Goal: Information Seeking & Learning: Find specific fact

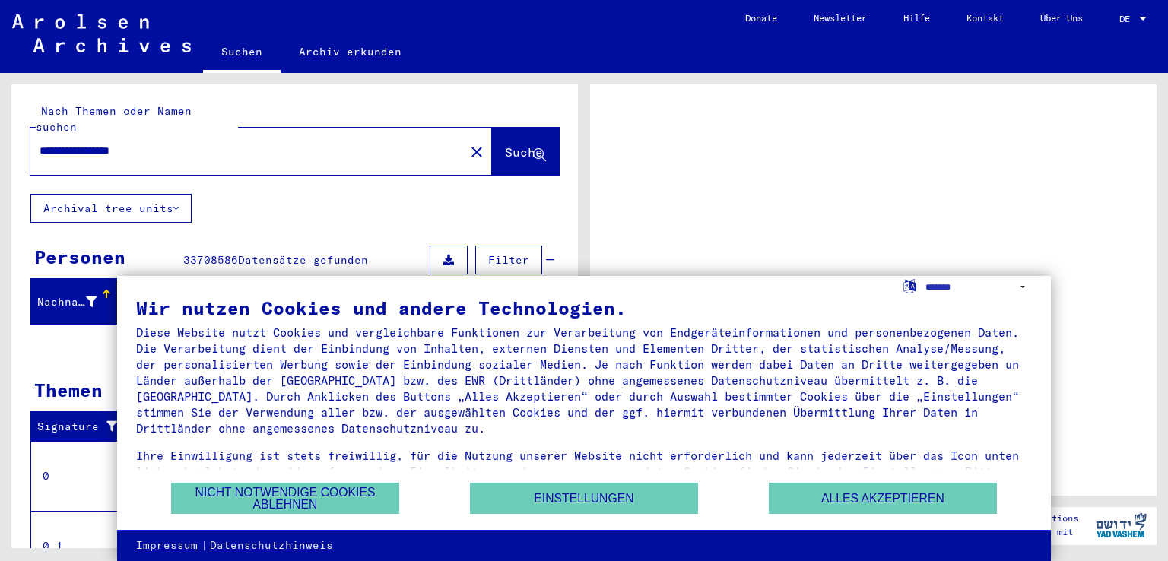
scroll to position [36, 0]
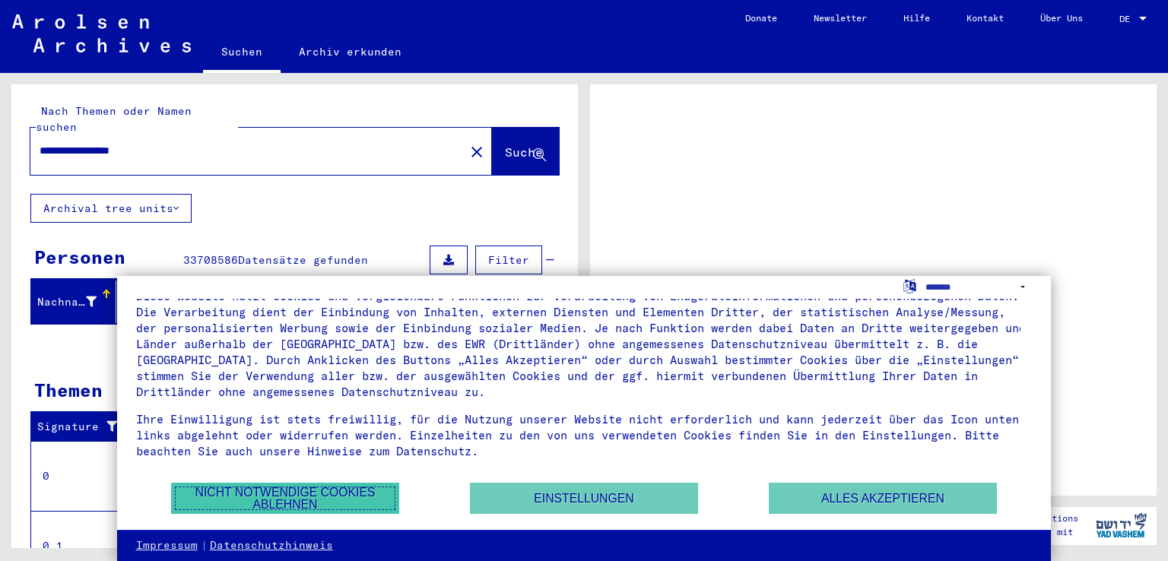
click at [186, 493] on button "Nicht notwendige Cookies ablehnen" at bounding box center [285, 498] width 228 height 31
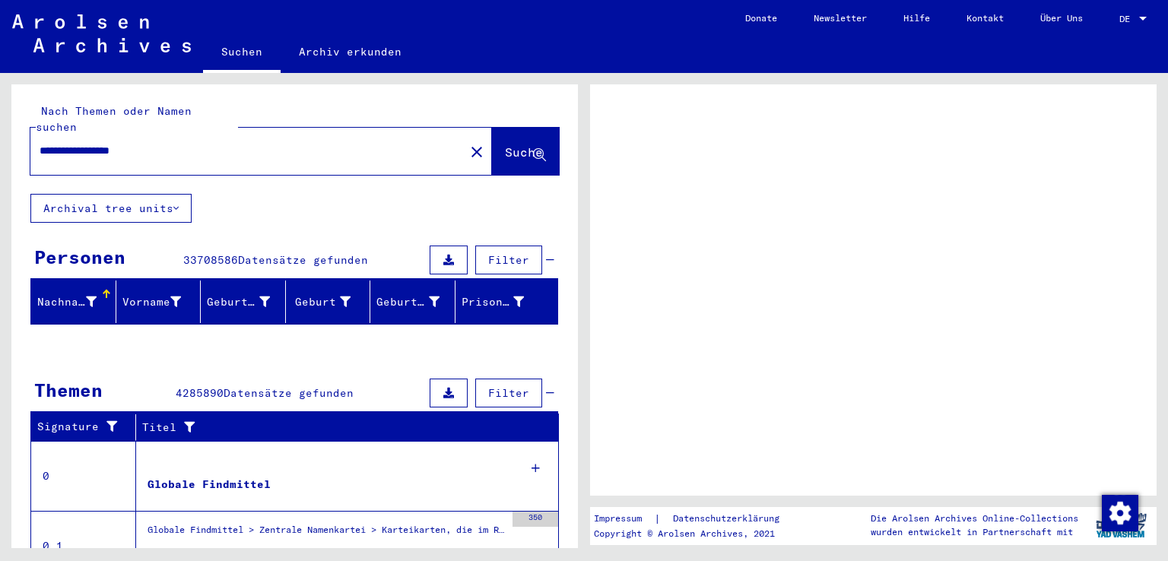
click at [162, 143] on input "**********" at bounding box center [248, 151] width 416 height 16
click at [505, 145] on span "Suche" at bounding box center [525, 153] width 41 height 16
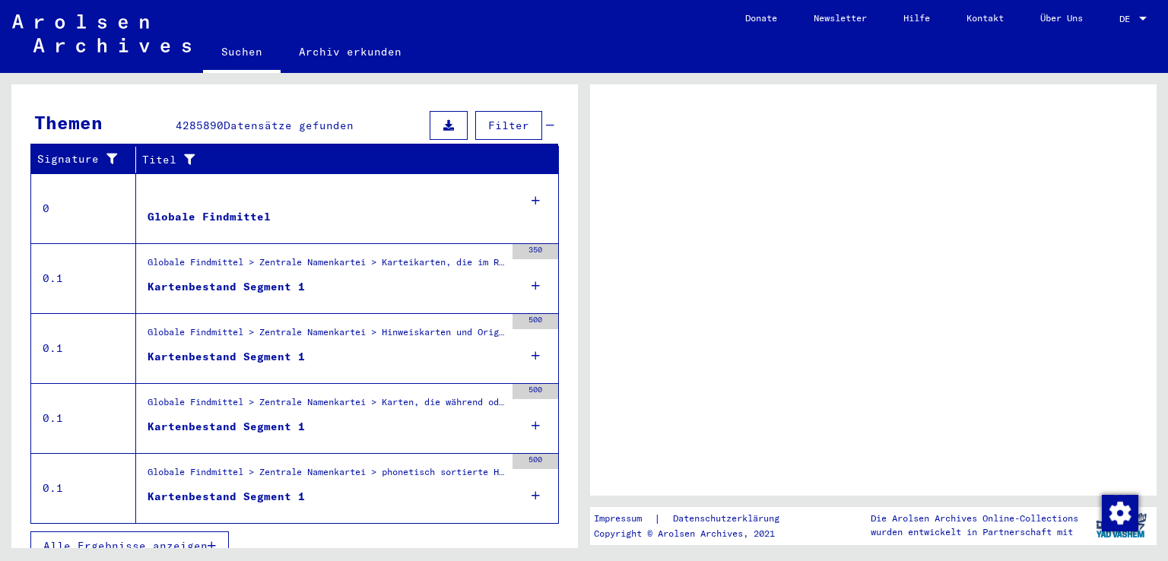
scroll to position [0, 0]
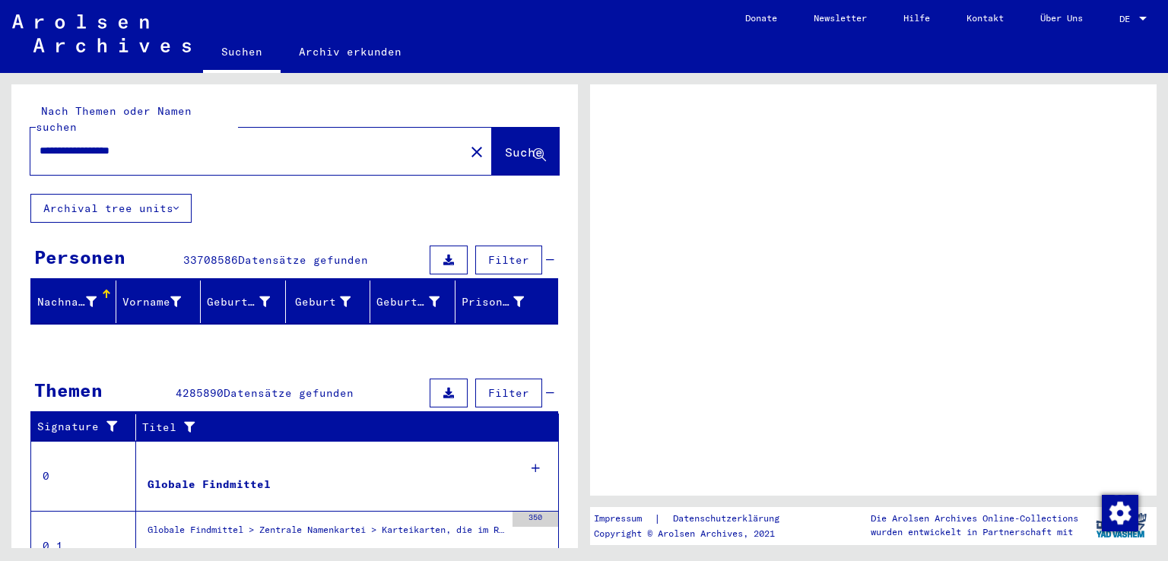
click at [127, 143] on input "**********" at bounding box center [248, 151] width 416 height 16
type input "**********"
click at [505, 144] on span "Suche" at bounding box center [524, 151] width 38 height 15
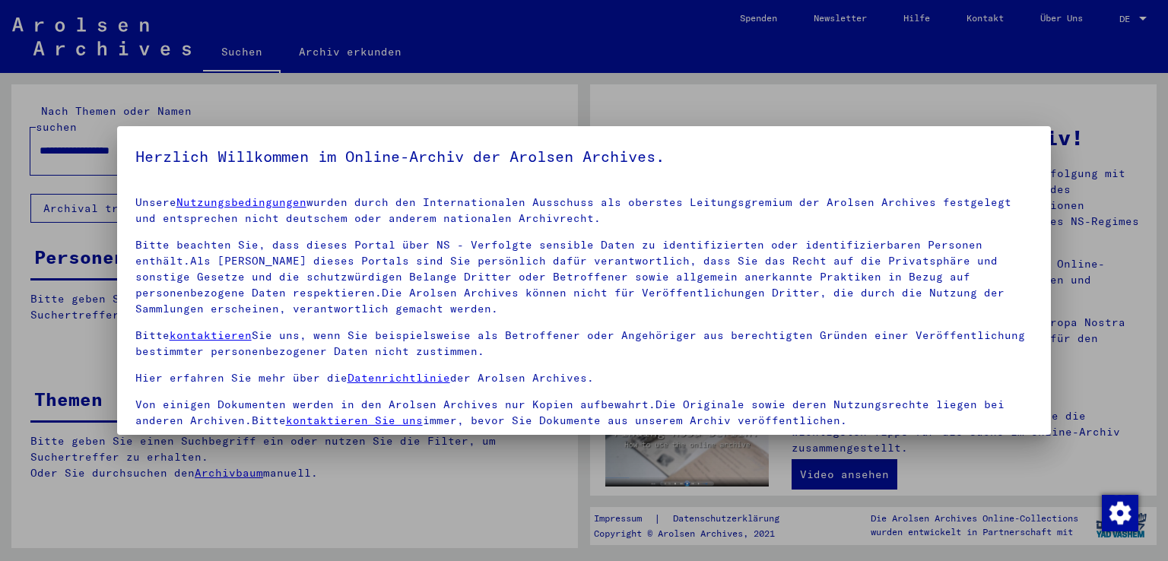
scroll to position [132, 0]
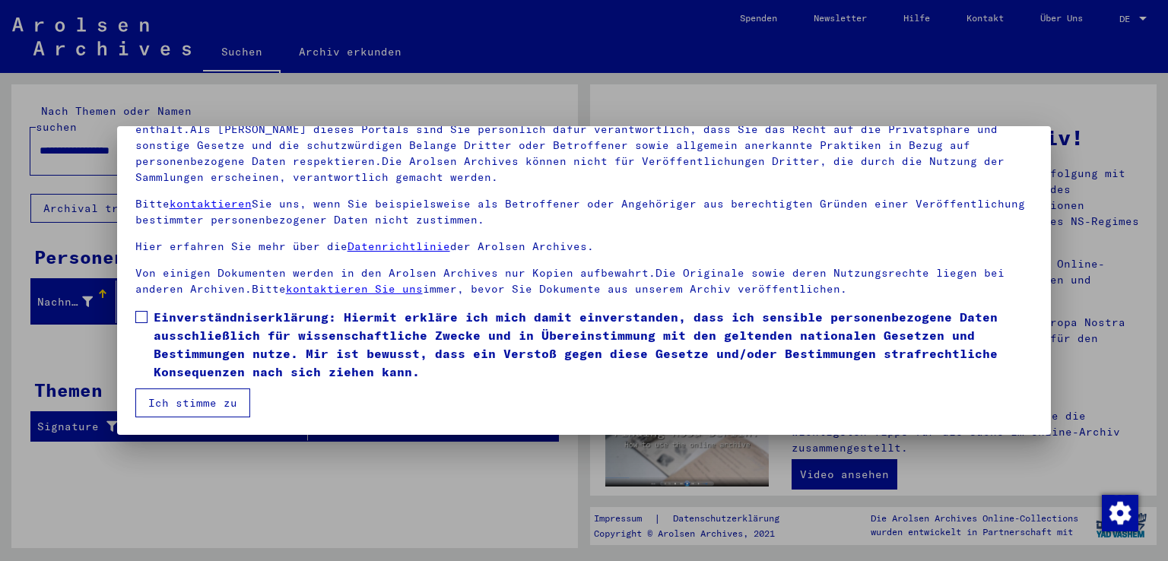
click at [141, 322] on span at bounding box center [141, 317] width 12 height 12
click at [174, 405] on button "Ich stimme zu" at bounding box center [192, 403] width 115 height 29
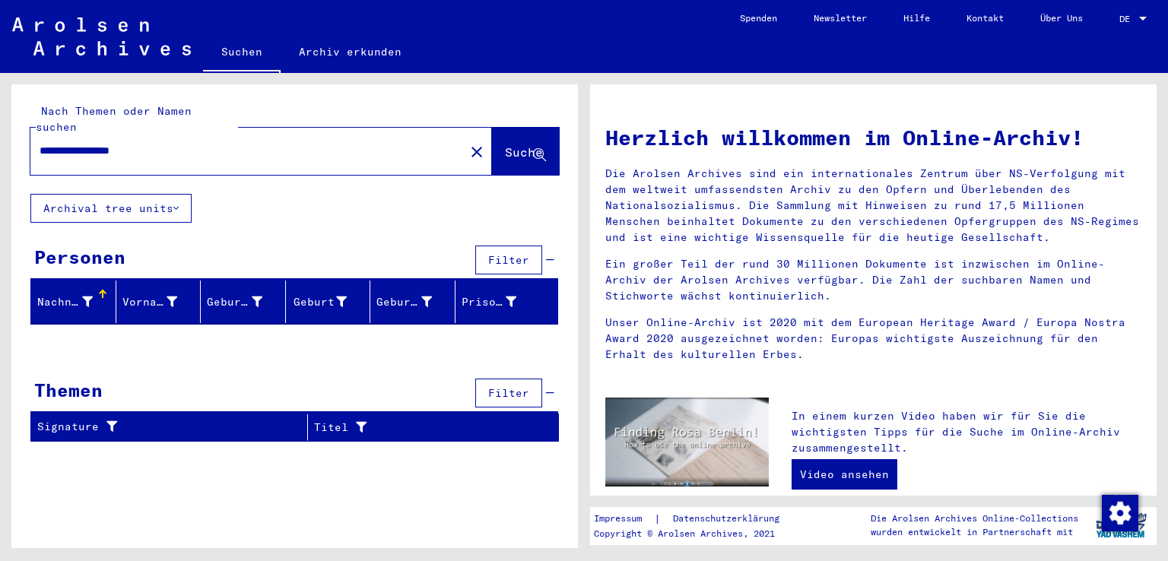
click at [178, 143] on input "**********" at bounding box center [243, 151] width 407 height 16
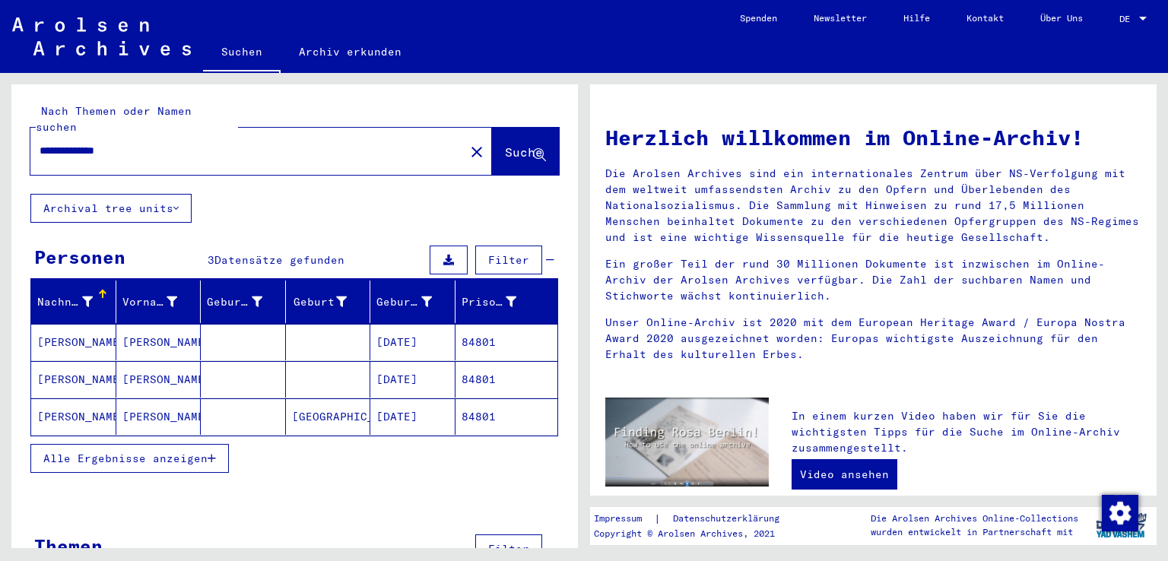
click at [331, 325] on mat-cell at bounding box center [328, 342] width 85 height 36
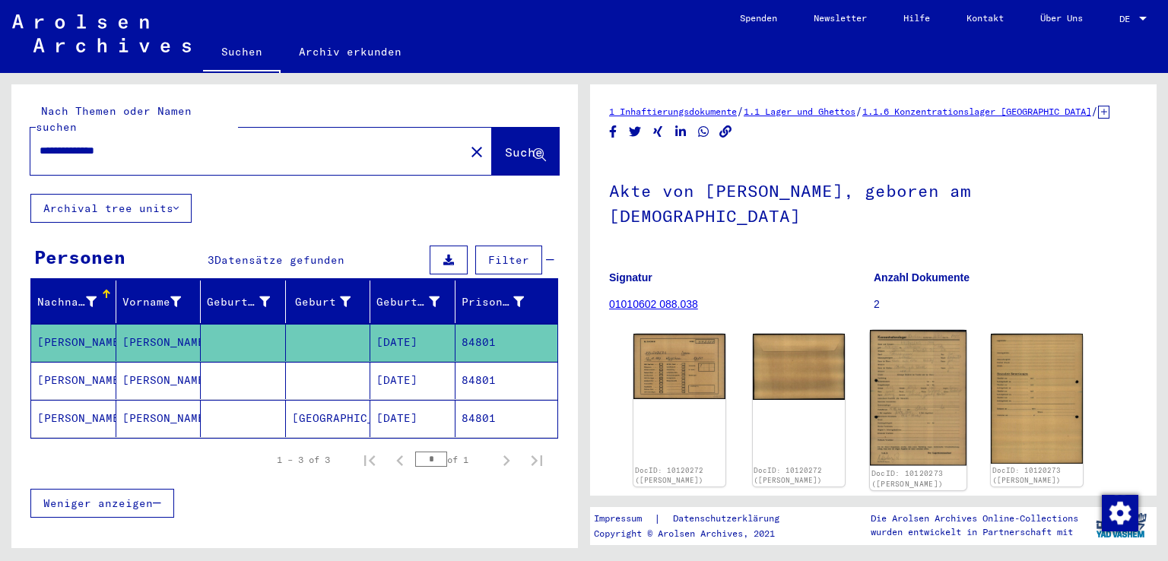
click at [928, 363] on img at bounding box center [917, 398] width 97 height 136
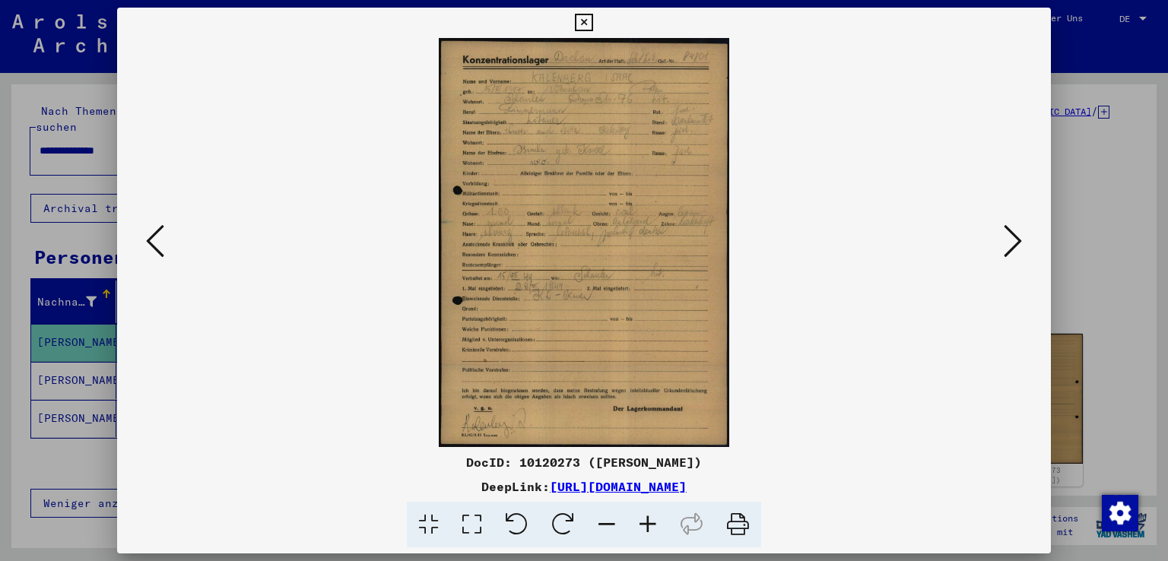
click at [645, 521] on icon at bounding box center [647, 525] width 41 height 46
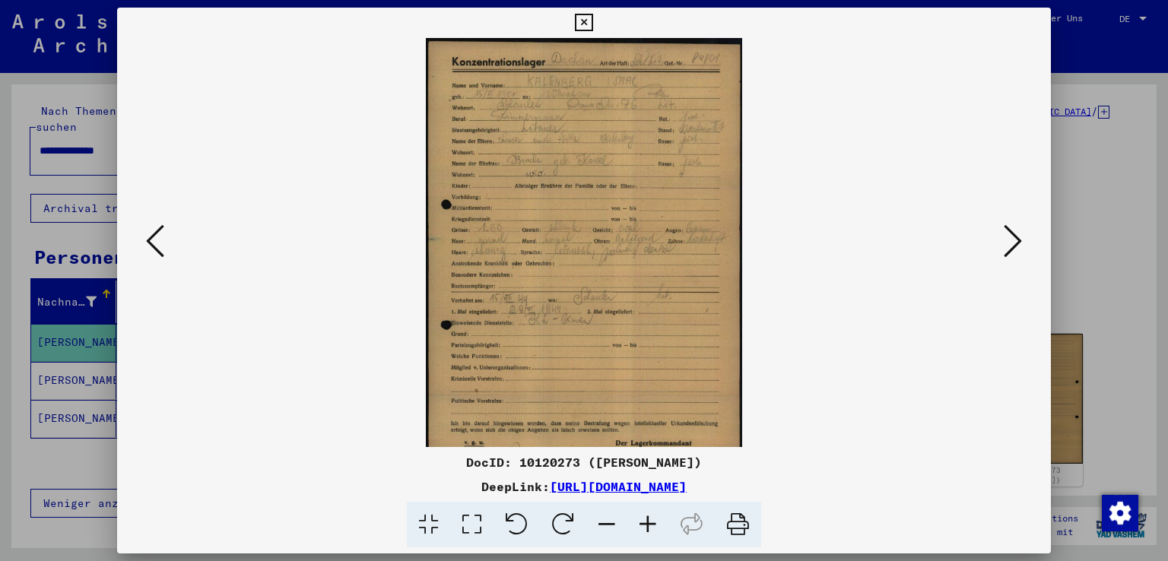
click at [645, 521] on icon at bounding box center [647, 525] width 41 height 46
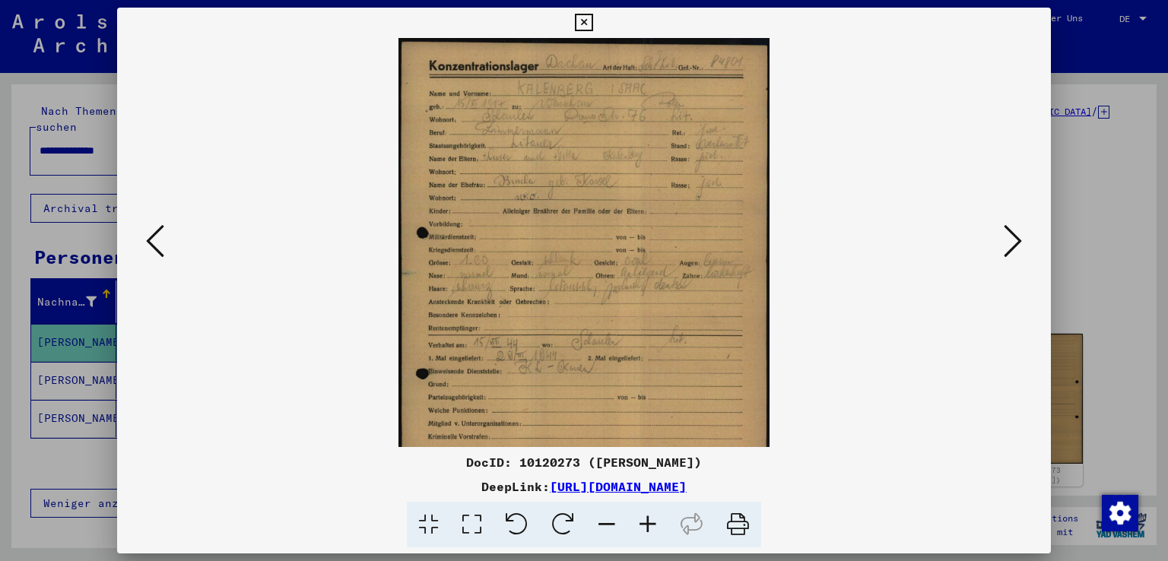
click at [645, 521] on icon at bounding box center [647, 525] width 41 height 46
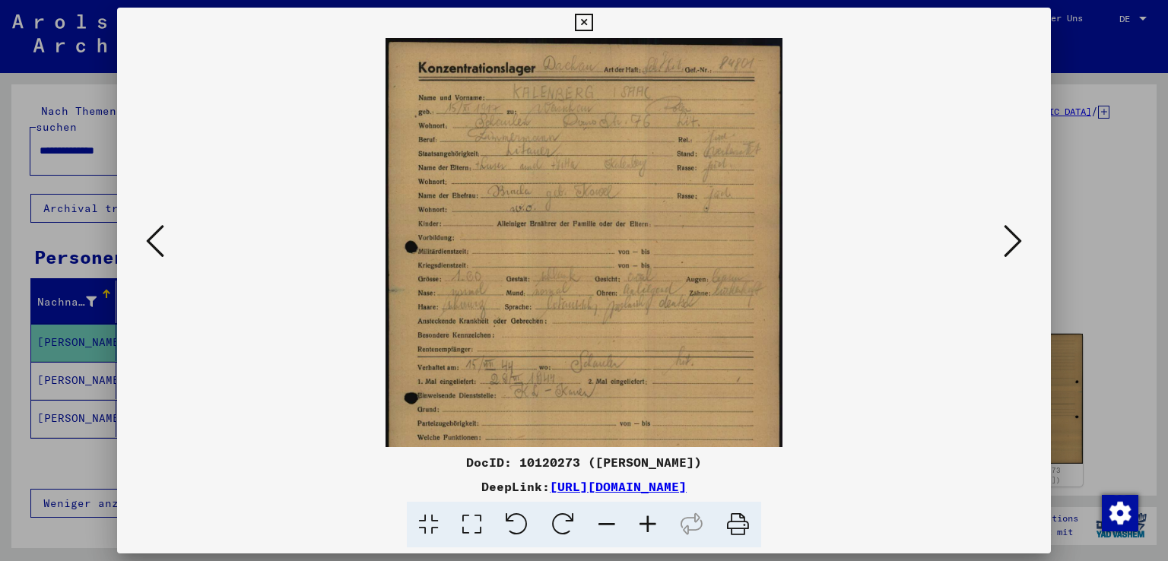
click at [645, 521] on icon at bounding box center [647, 525] width 41 height 46
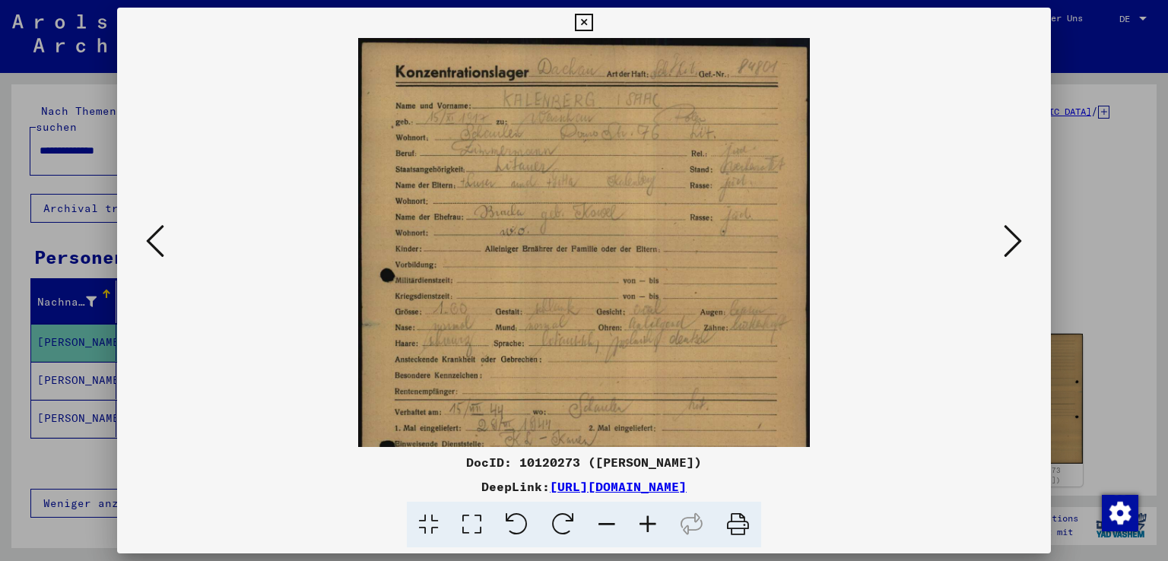
click at [645, 521] on icon at bounding box center [647, 525] width 41 height 46
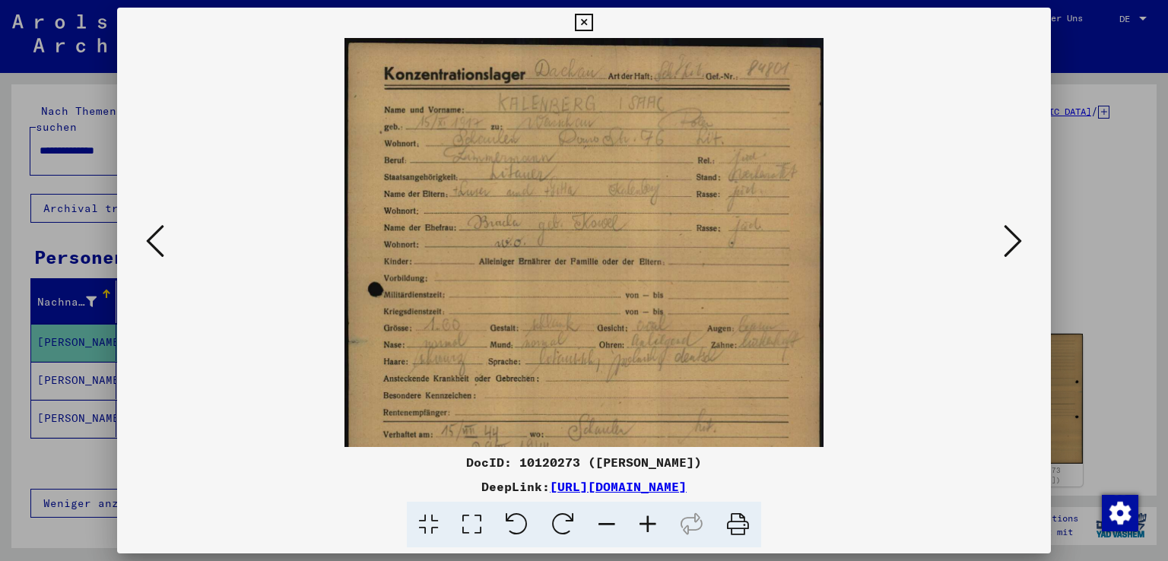
click at [645, 521] on icon at bounding box center [647, 525] width 41 height 46
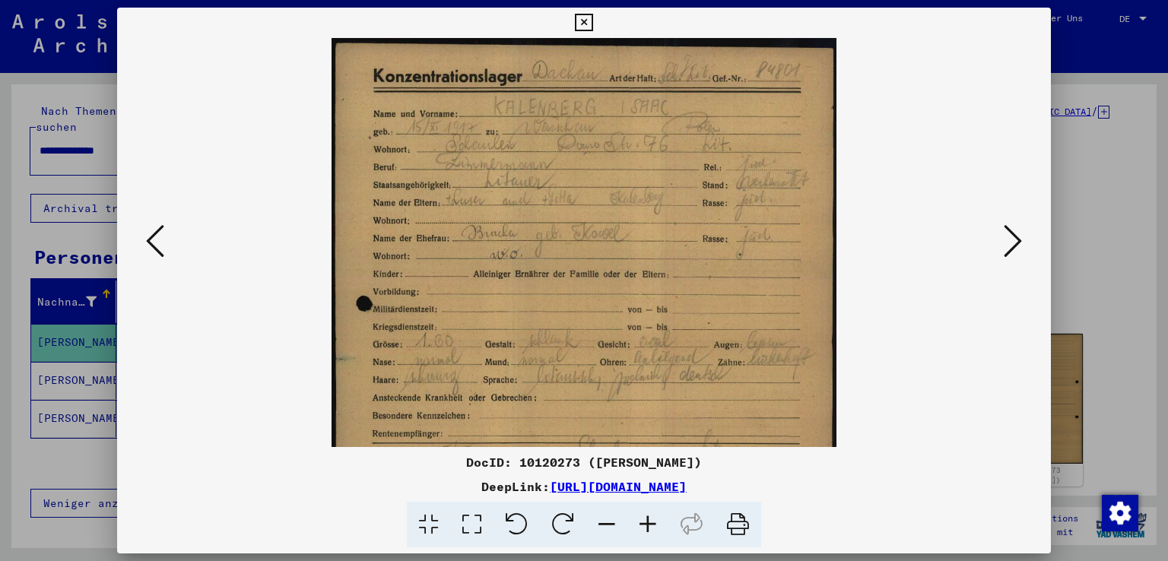
click at [645, 521] on icon at bounding box center [647, 525] width 41 height 46
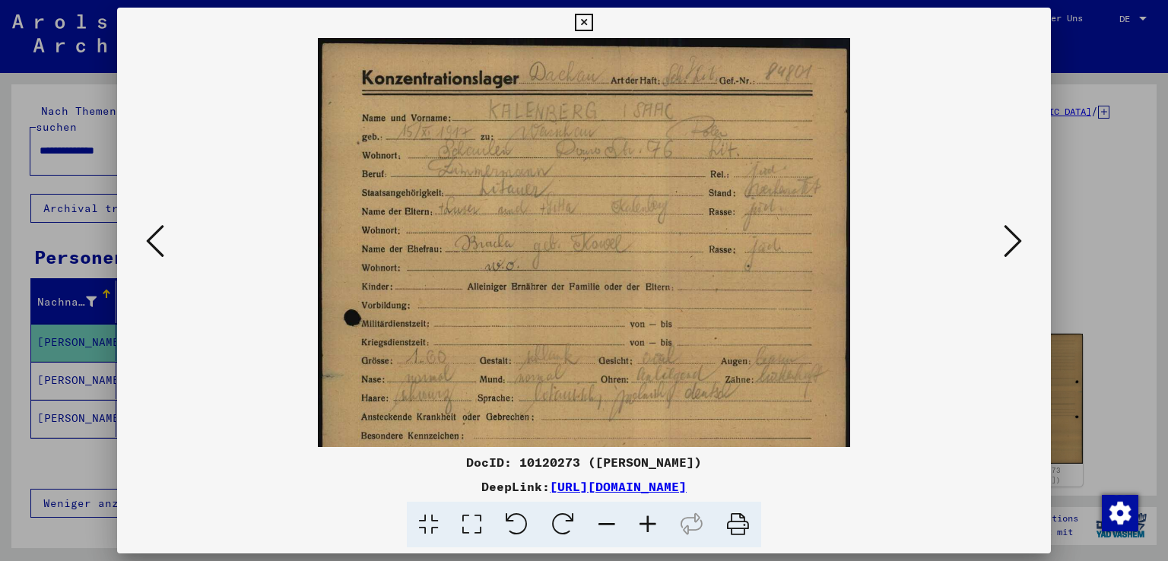
click at [645, 521] on icon at bounding box center [647, 525] width 41 height 46
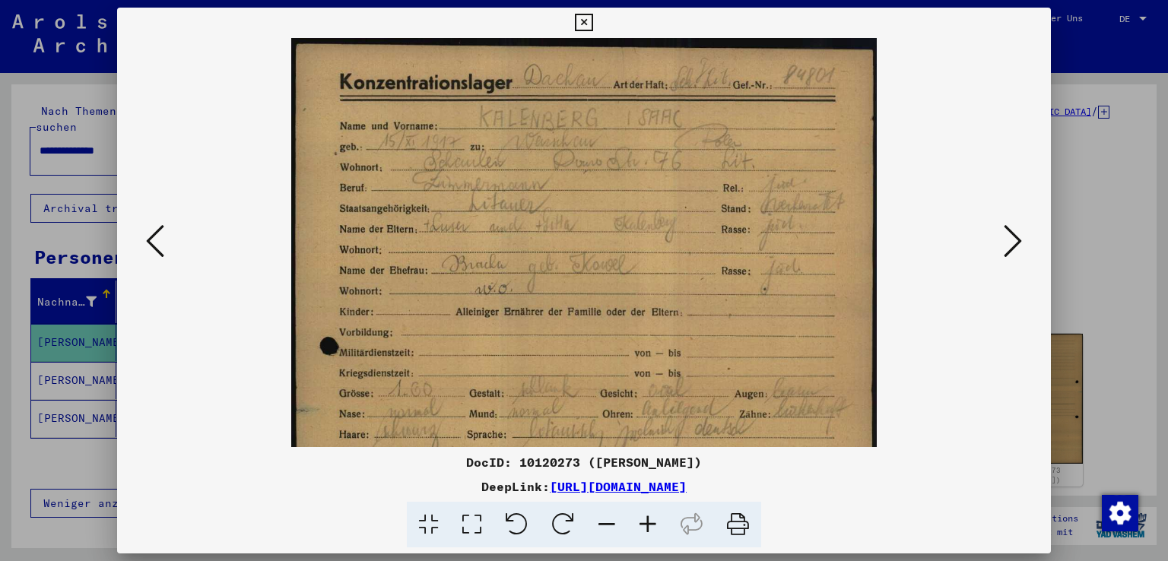
click at [645, 521] on icon at bounding box center [647, 525] width 41 height 46
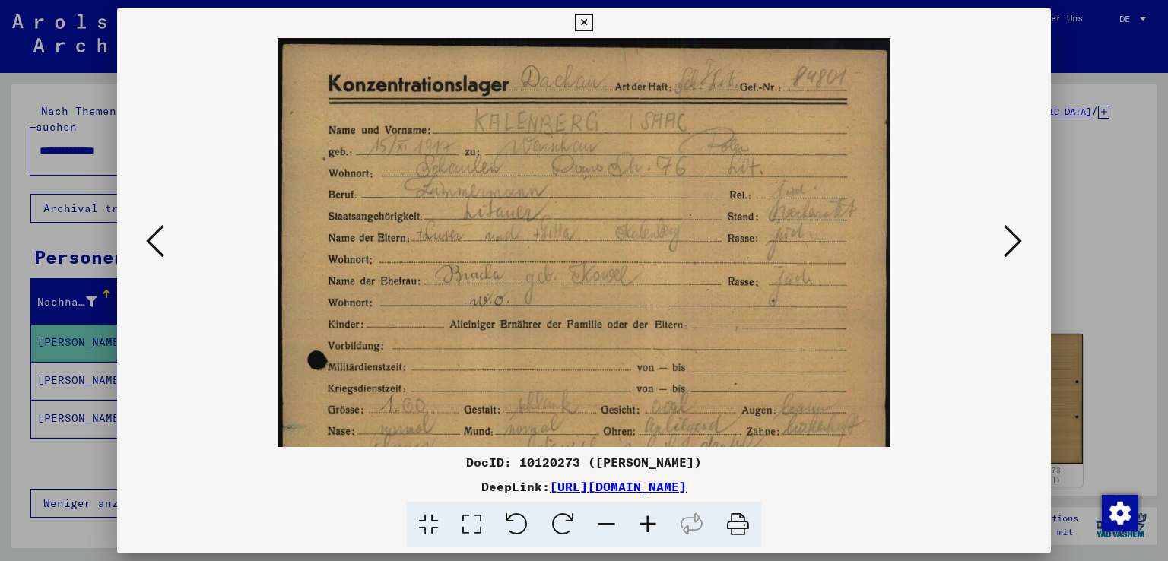
click at [645, 521] on icon at bounding box center [647, 525] width 41 height 46
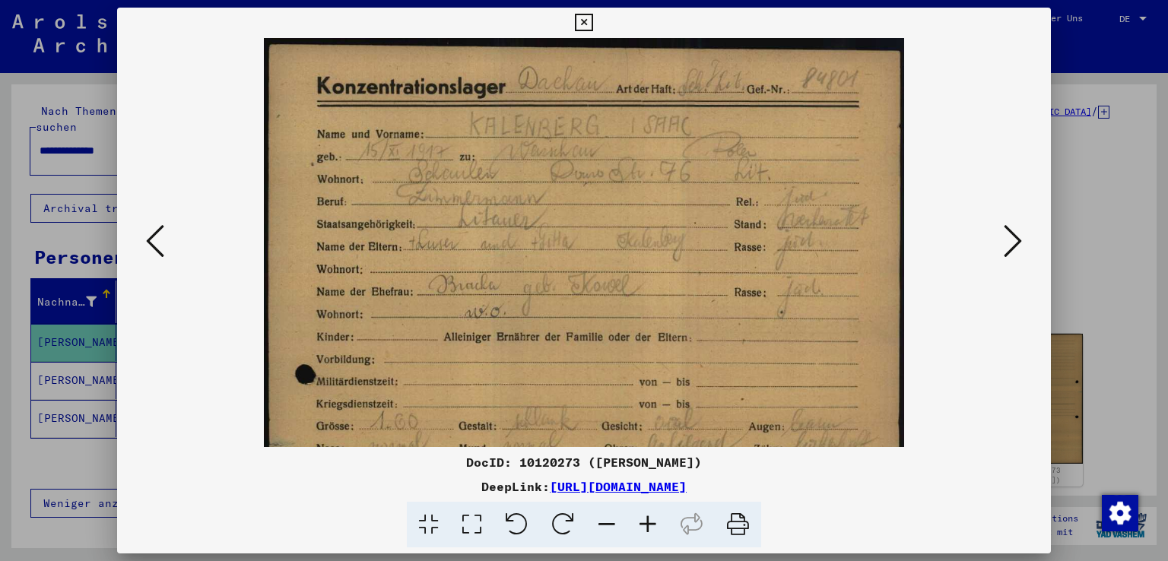
click at [645, 521] on icon at bounding box center [647, 525] width 41 height 46
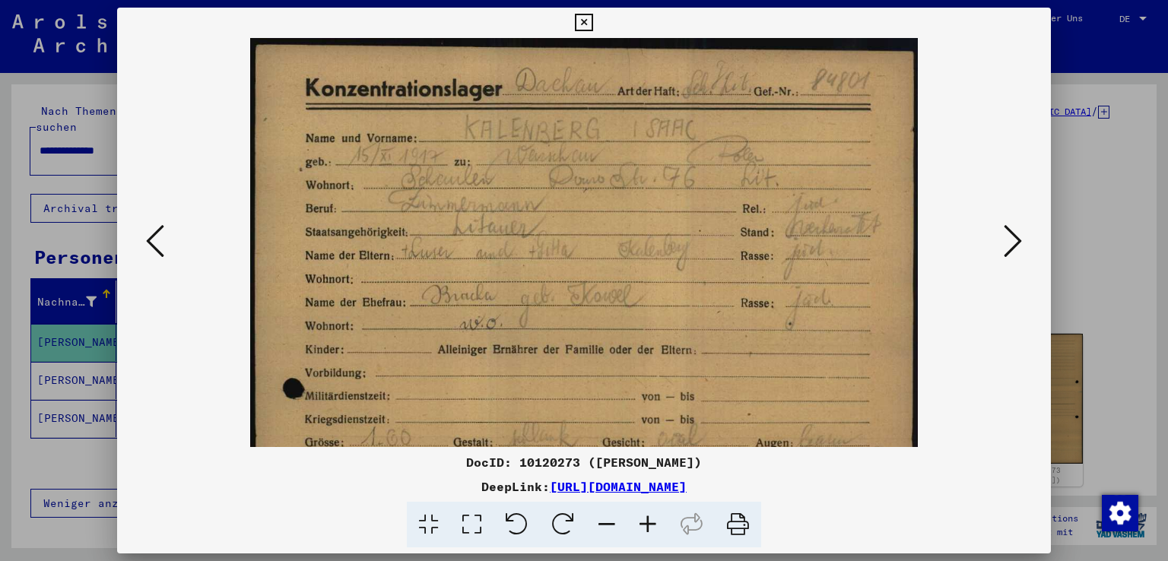
click at [645, 521] on icon at bounding box center [647, 525] width 41 height 46
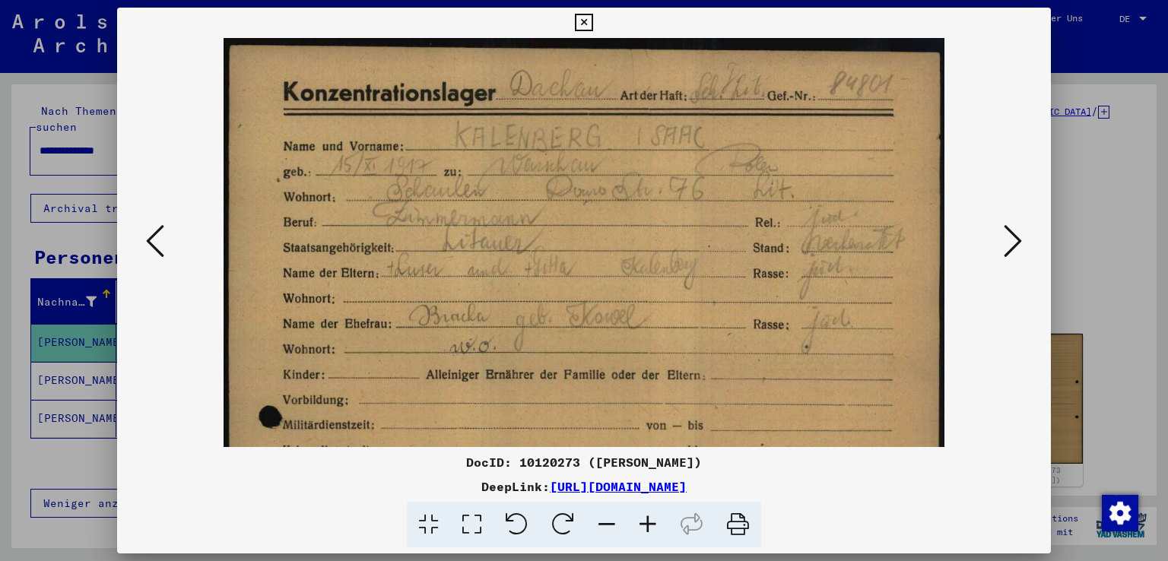
click at [645, 521] on icon at bounding box center [647, 525] width 41 height 46
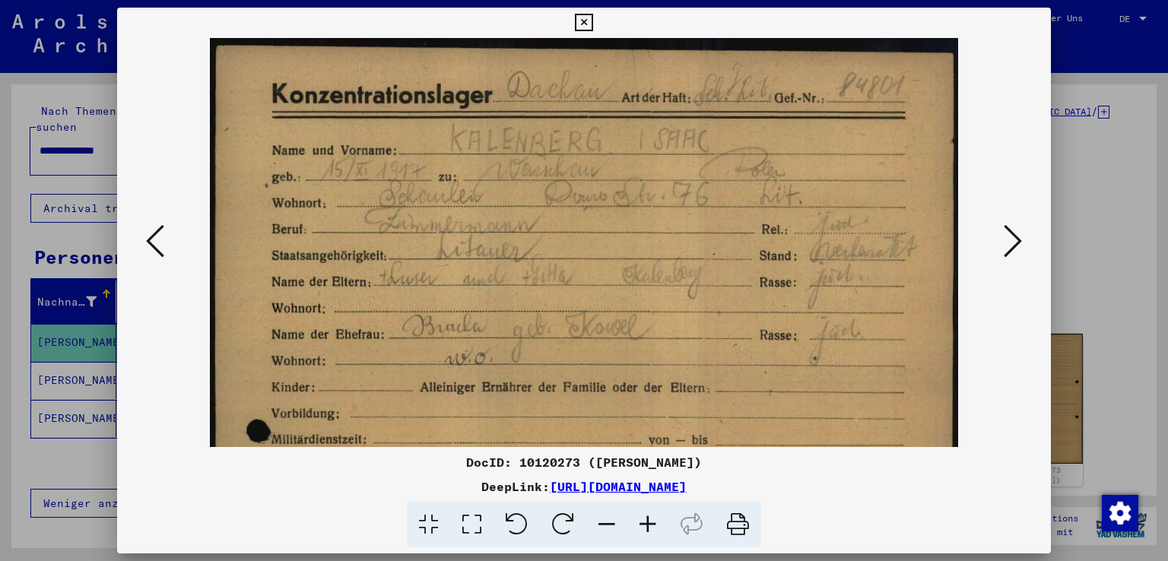
click at [645, 521] on icon at bounding box center [647, 525] width 41 height 46
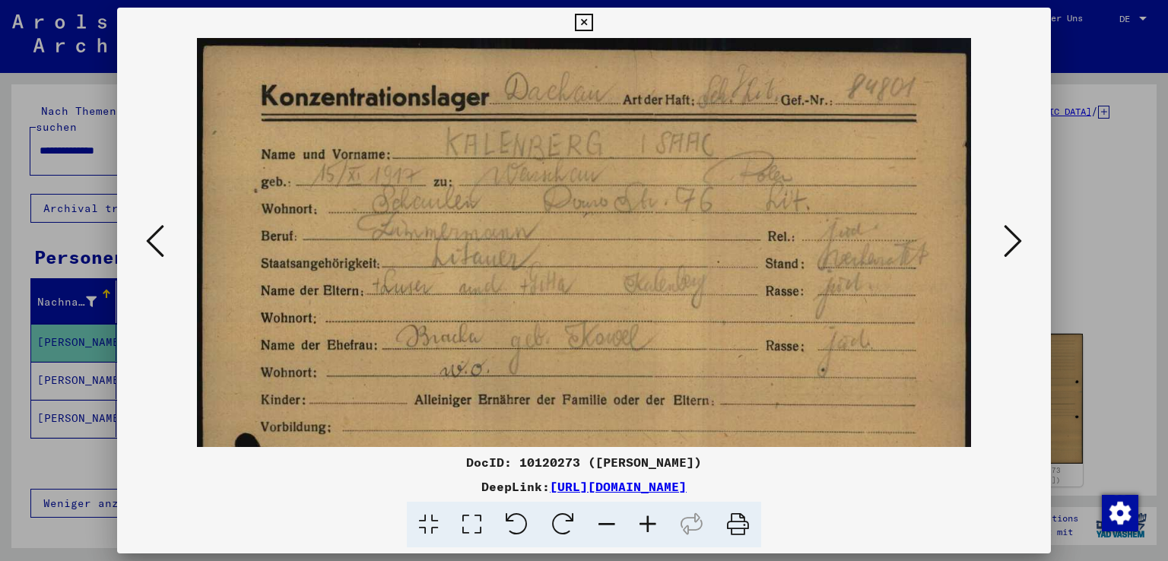
click at [645, 521] on icon at bounding box center [647, 525] width 41 height 46
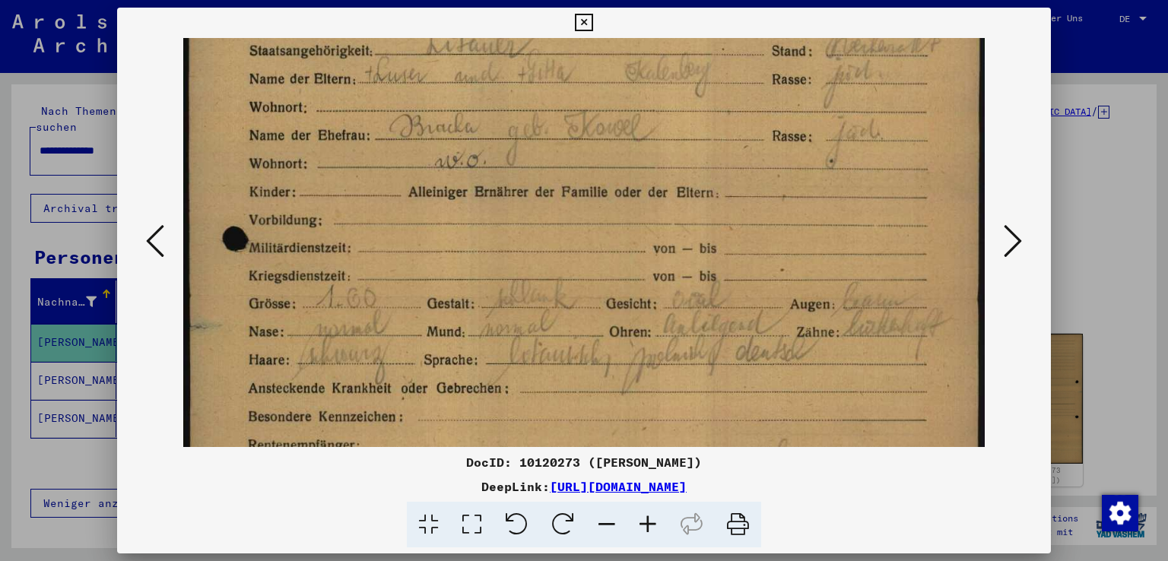
drag, startPoint x: 725, startPoint y: 412, endPoint x: 755, endPoint y: 188, distance: 226.2
click at [753, 189] on img at bounding box center [583, 383] width 801 height 1131
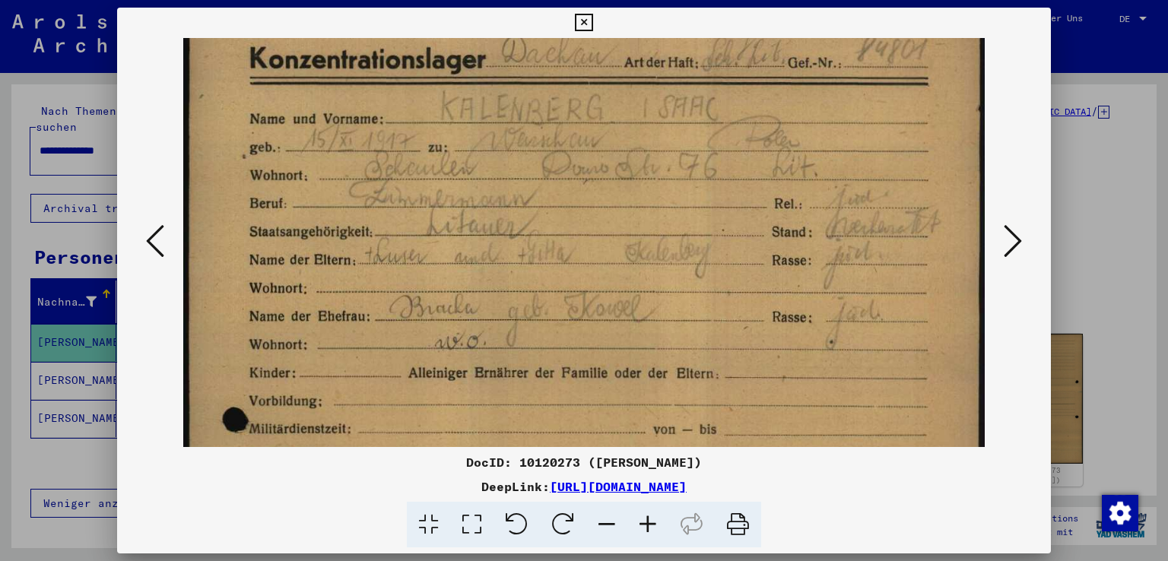
drag, startPoint x: 706, startPoint y: 202, endPoint x: 707, endPoint y: 388, distance: 185.5
click at [707, 388] on img at bounding box center [583, 563] width 801 height 1131
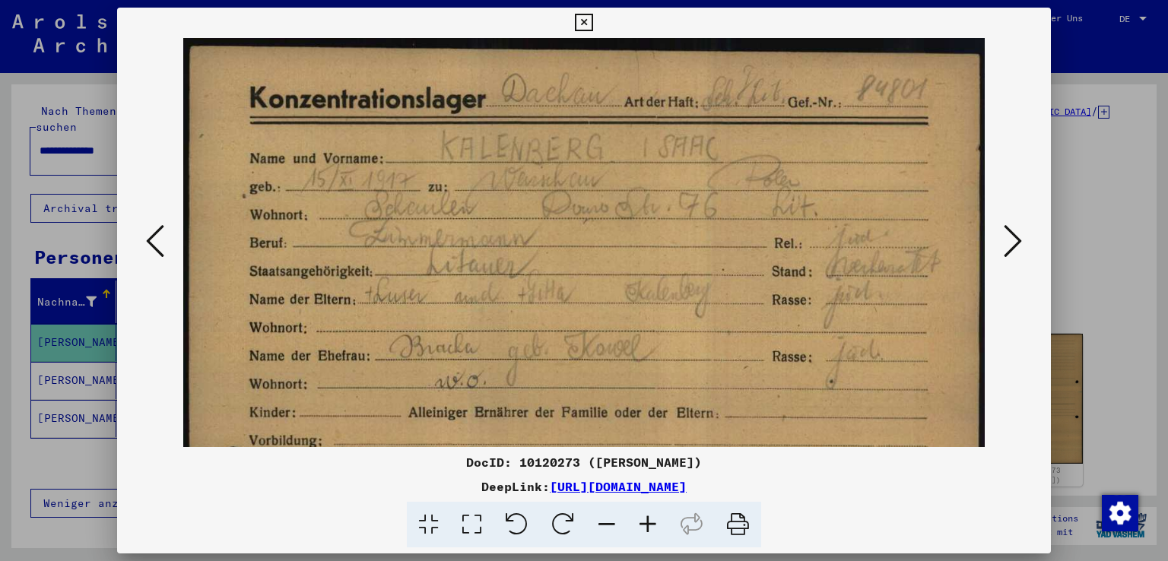
drag, startPoint x: 728, startPoint y: 225, endPoint x: 727, endPoint y: 284, distance: 59.3
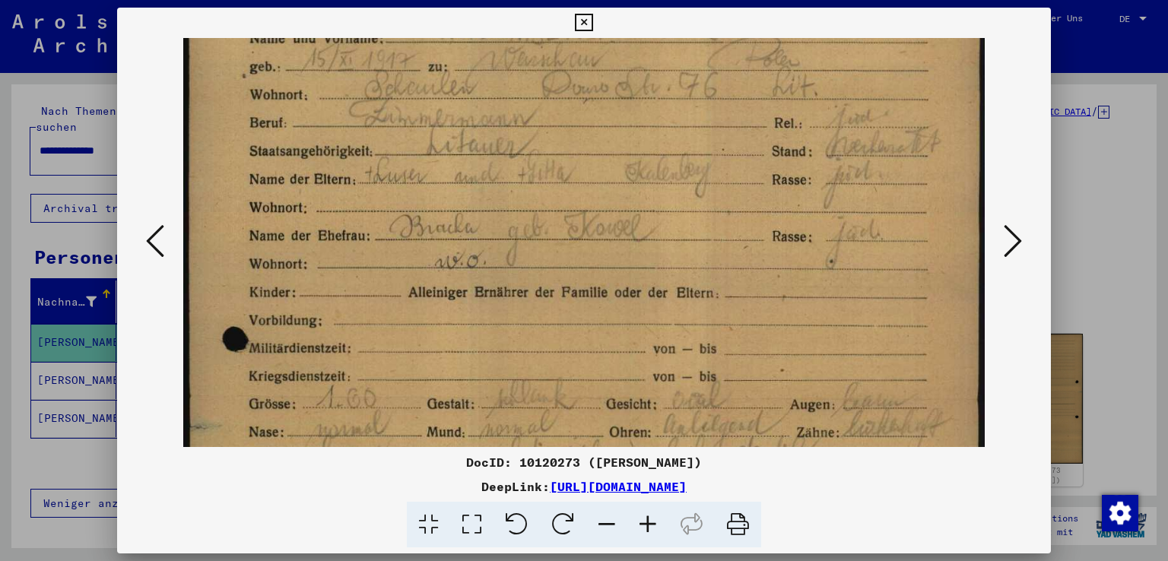
drag, startPoint x: 722, startPoint y: 338, endPoint x: 769, endPoint y: 238, distance: 110.2
click at [756, 189] on img at bounding box center [583, 483] width 801 height 1131
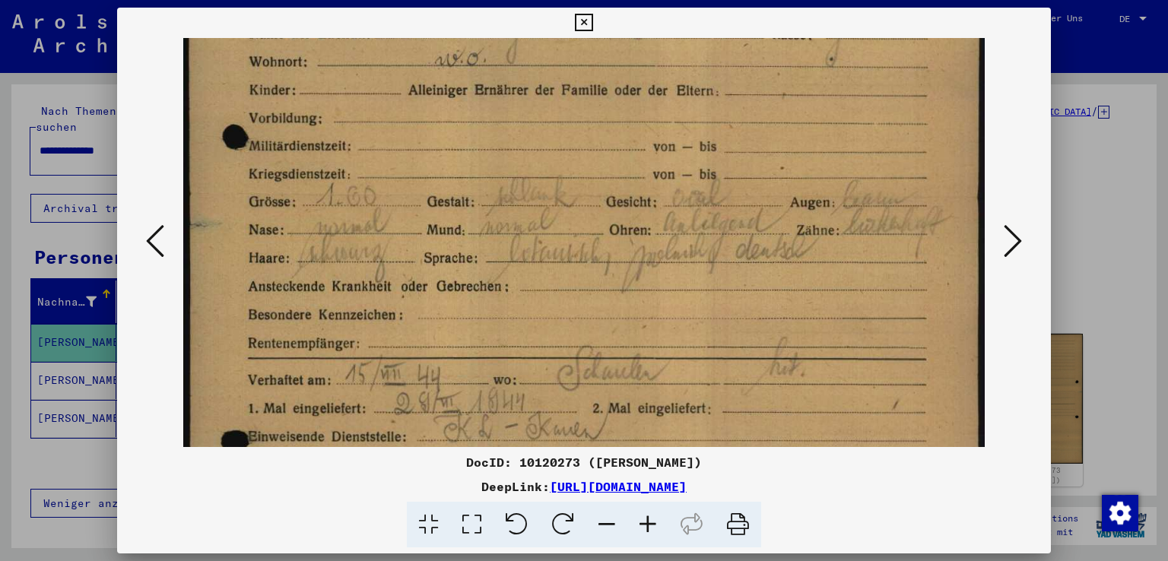
scroll to position [331, 0]
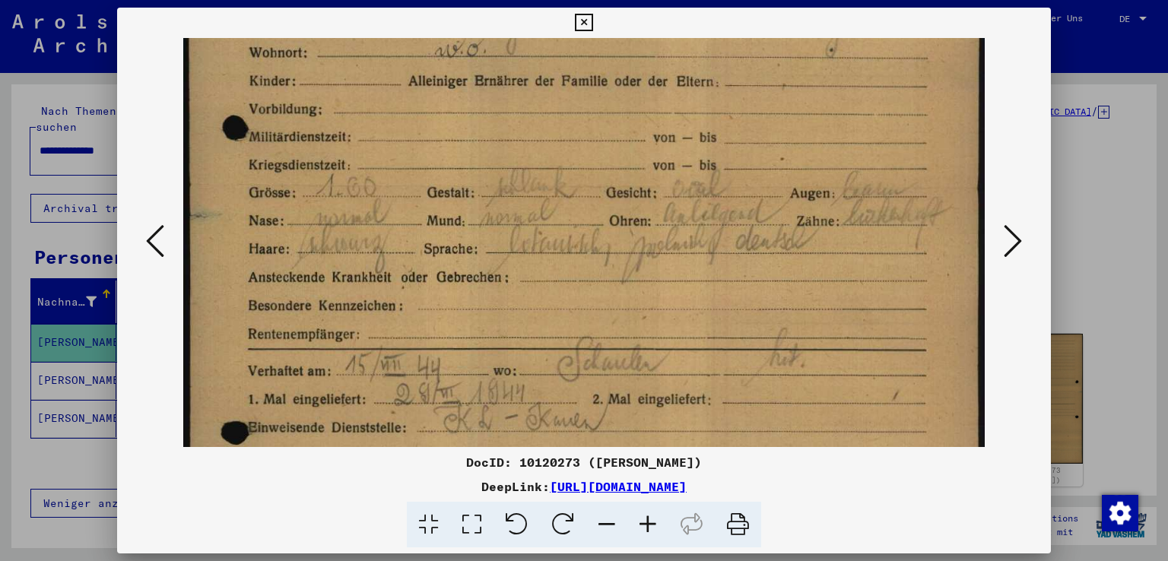
drag, startPoint x: 737, startPoint y: 388, endPoint x: 738, endPoint y: 205, distance: 183.2
click at [738, 205] on img at bounding box center [583, 272] width 801 height 1131
drag, startPoint x: 709, startPoint y: 463, endPoint x: 722, endPoint y: 318, distance: 145.9
click at [722, 318] on div "DocID: 10120273 ([PERSON_NAME]) DeepLink: [URL][DOMAIN_NAME]" at bounding box center [584, 278] width 934 height 541
click at [585, 21] on icon at bounding box center [583, 23] width 17 height 18
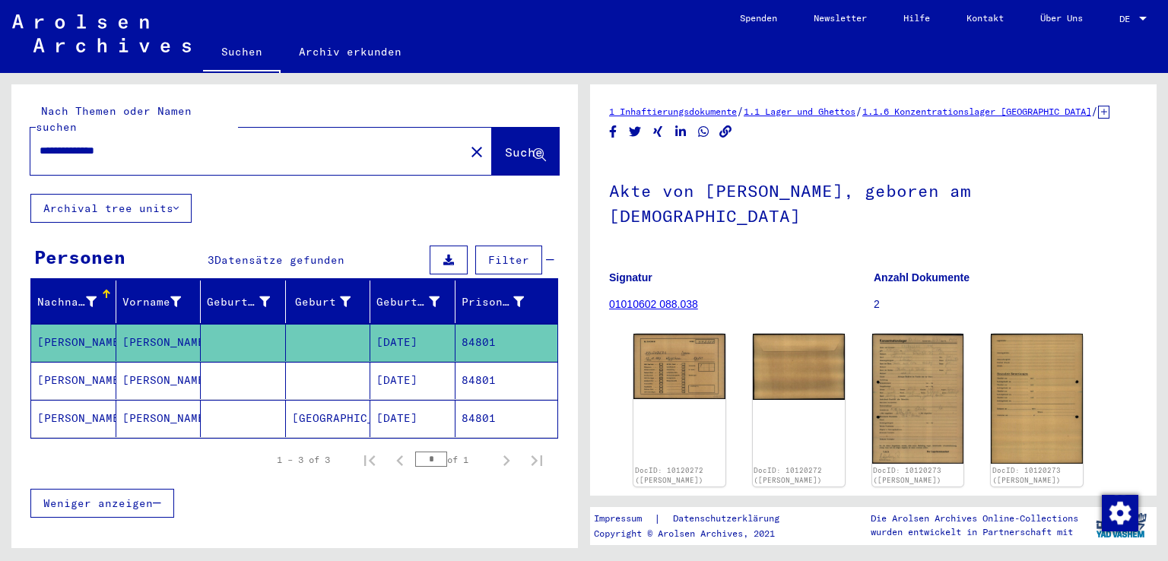
click at [313, 400] on mat-cell "[GEOGRAPHIC_DATA]" at bounding box center [328, 418] width 85 height 37
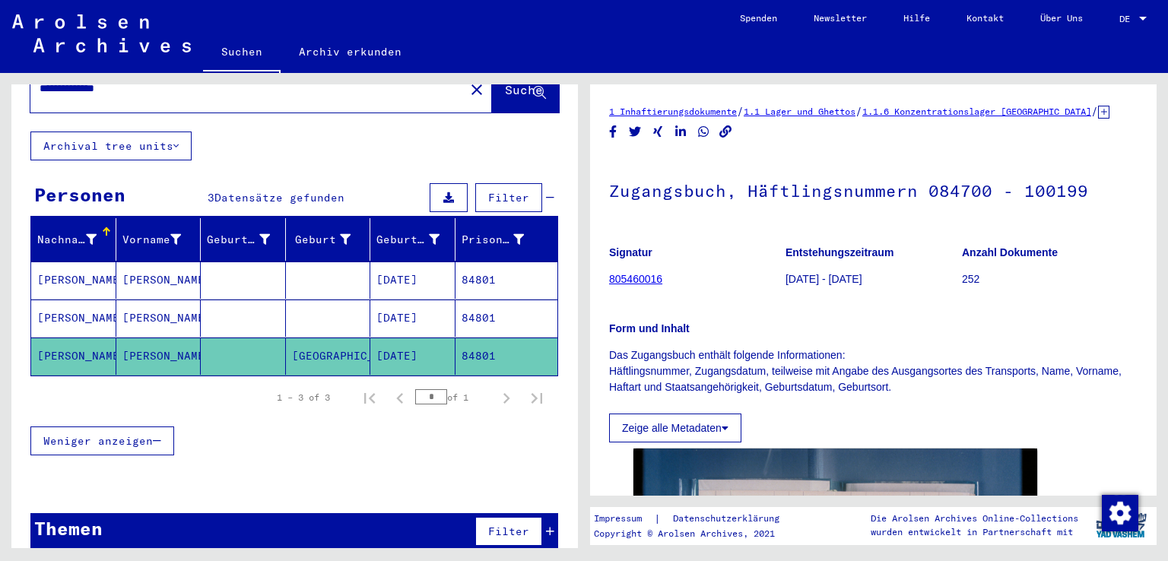
click at [389, 309] on mat-cell "[DATE]" at bounding box center [412, 318] width 85 height 37
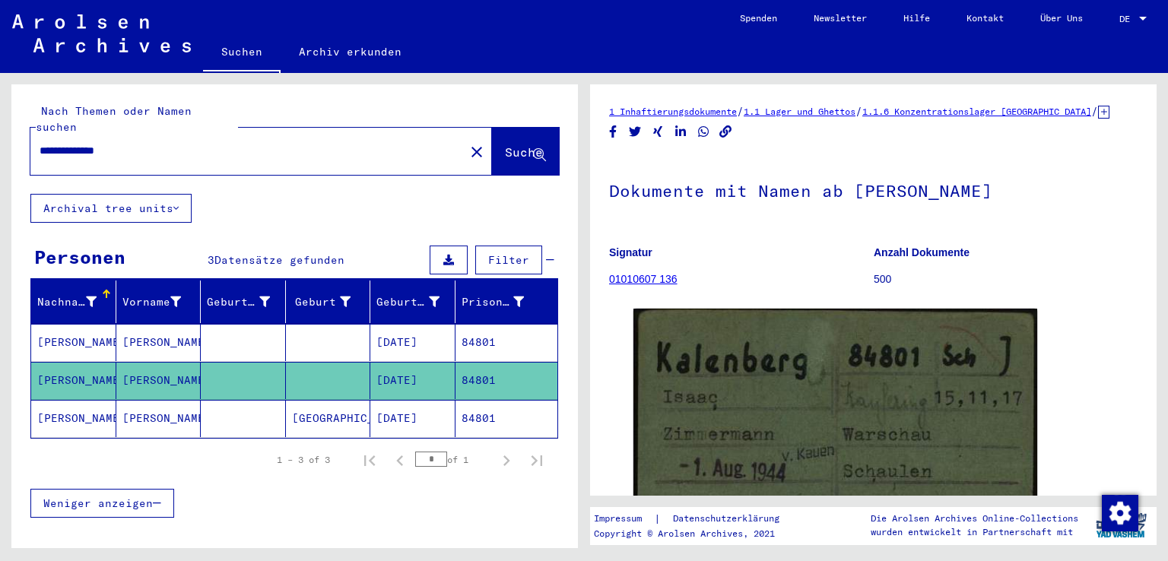
scroll to position [152, 0]
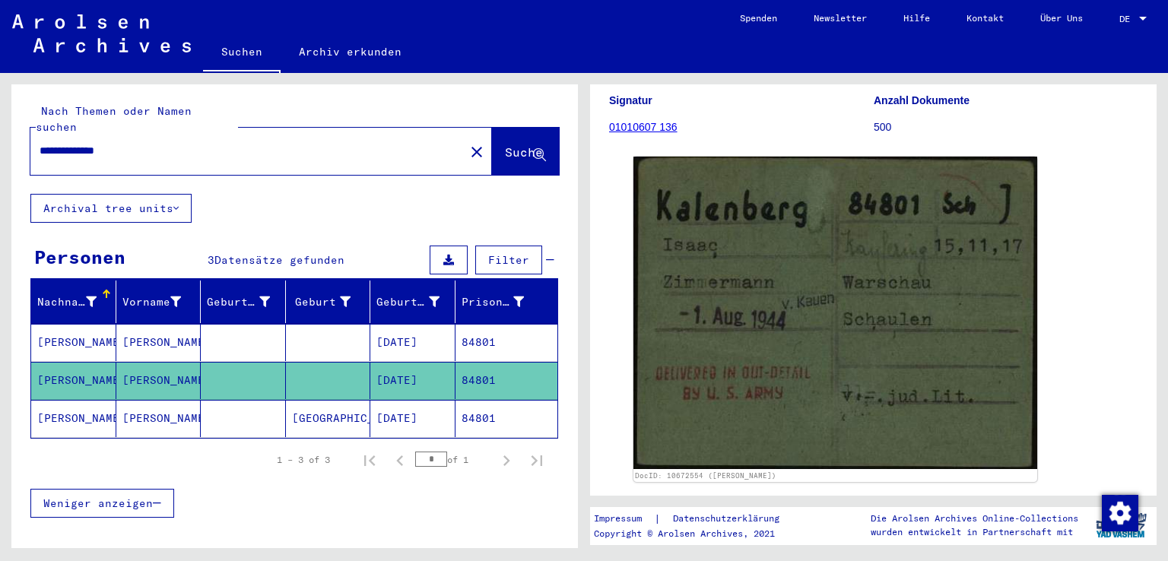
click at [376, 143] on input "**********" at bounding box center [248, 151] width 416 height 16
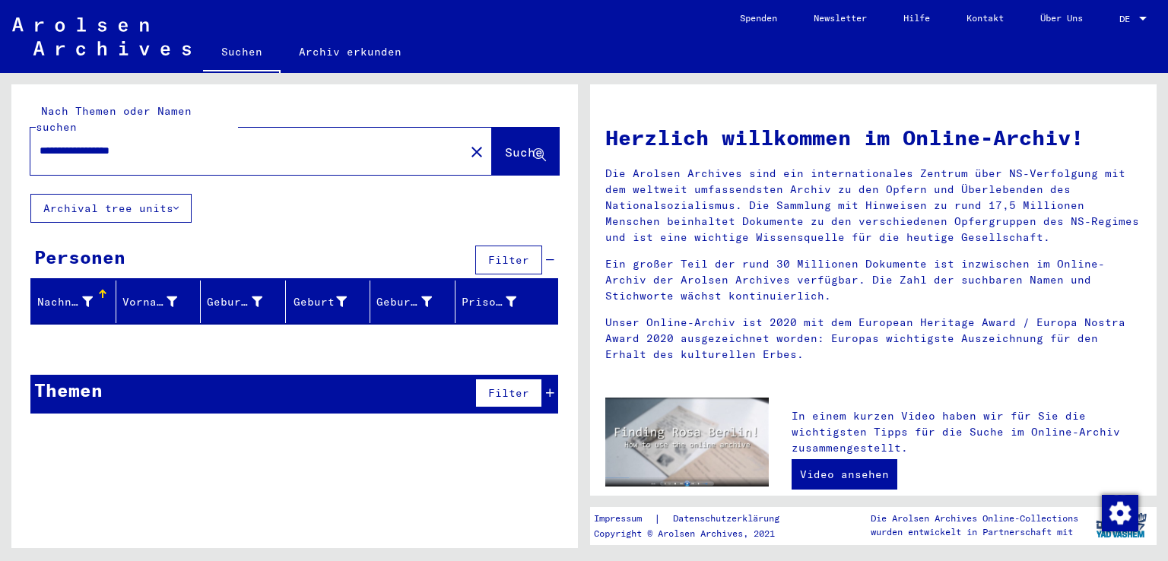
drag, startPoint x: 183, startPoint y: 129, endPoint x: 0, endPoint y: 119, distance: 183.5
click at [0, 119] on div "**********" at bounding box center [292, 310] width 584 height 475
type input "********"
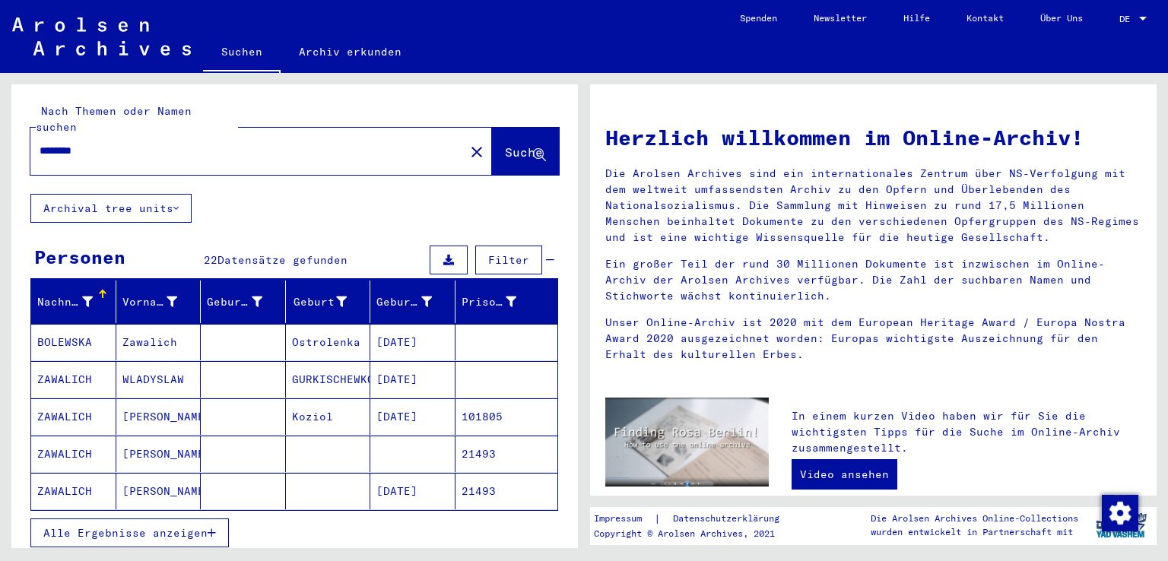
click at [425, 367] on mat-cell "[DATE]" at bounding box center [412, 379] width 85 height 36
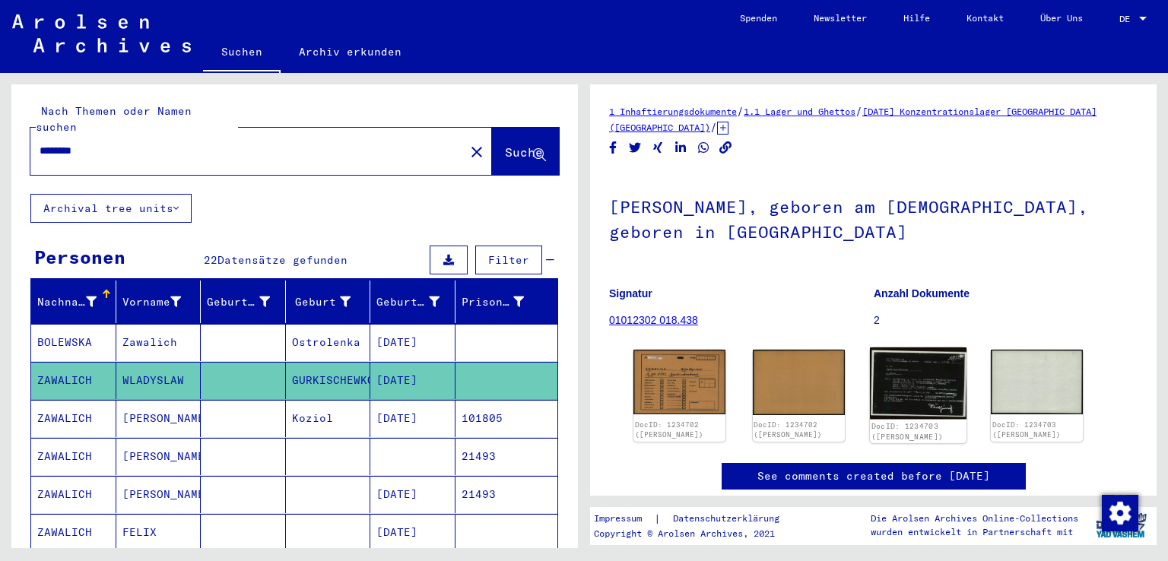
click at [909, 369] on img at bounding box center [917, 383] width 97 height 72
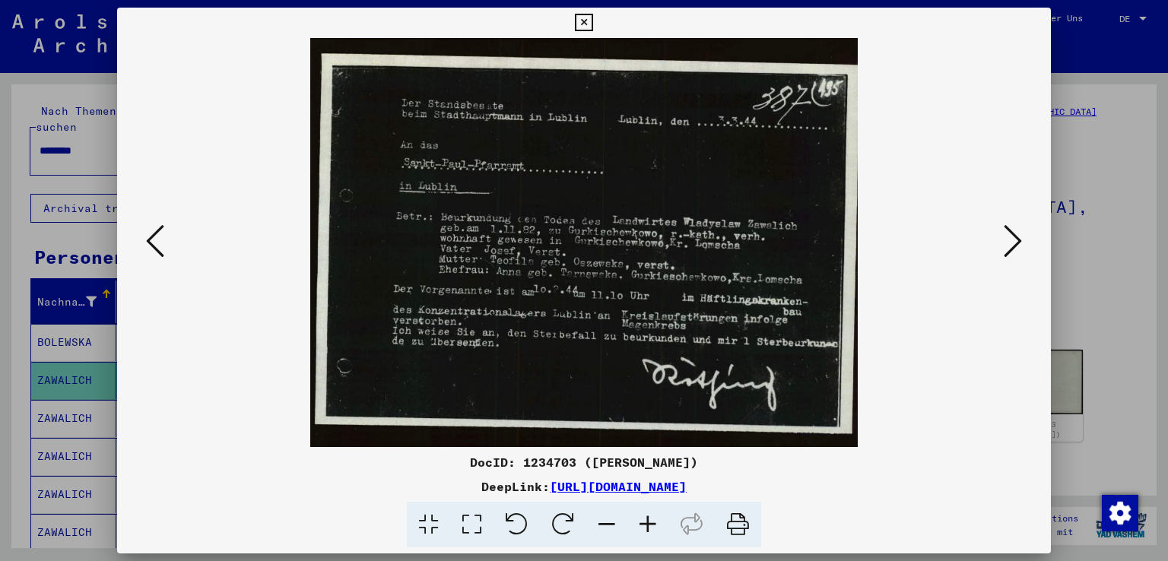
click at [584, 17] on icon at bounding box center [583, 23] width 17 height 18
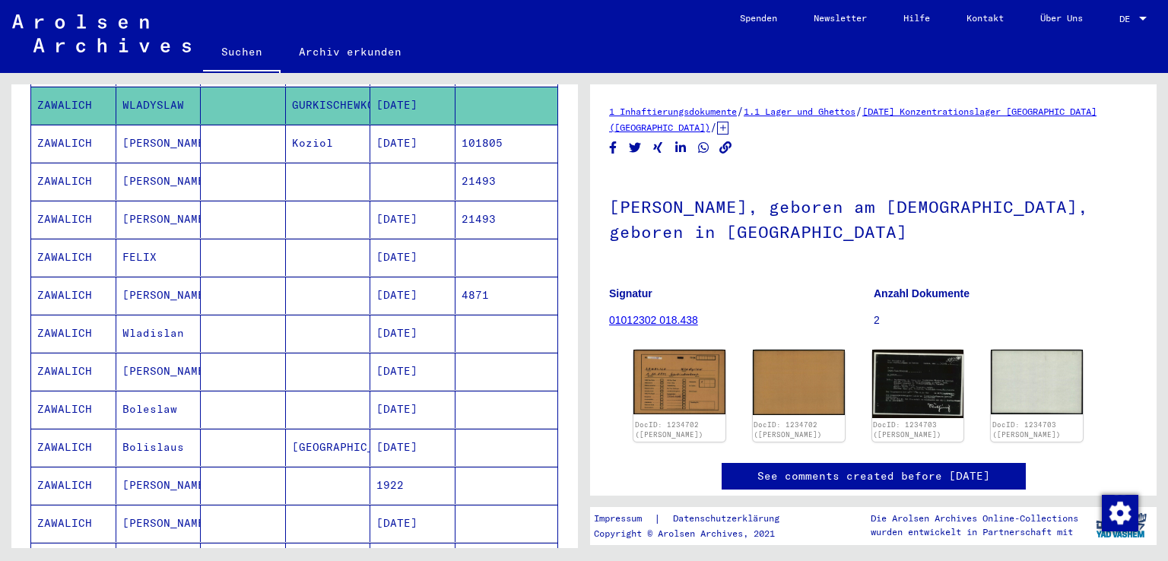
scroll to position [304, 0]
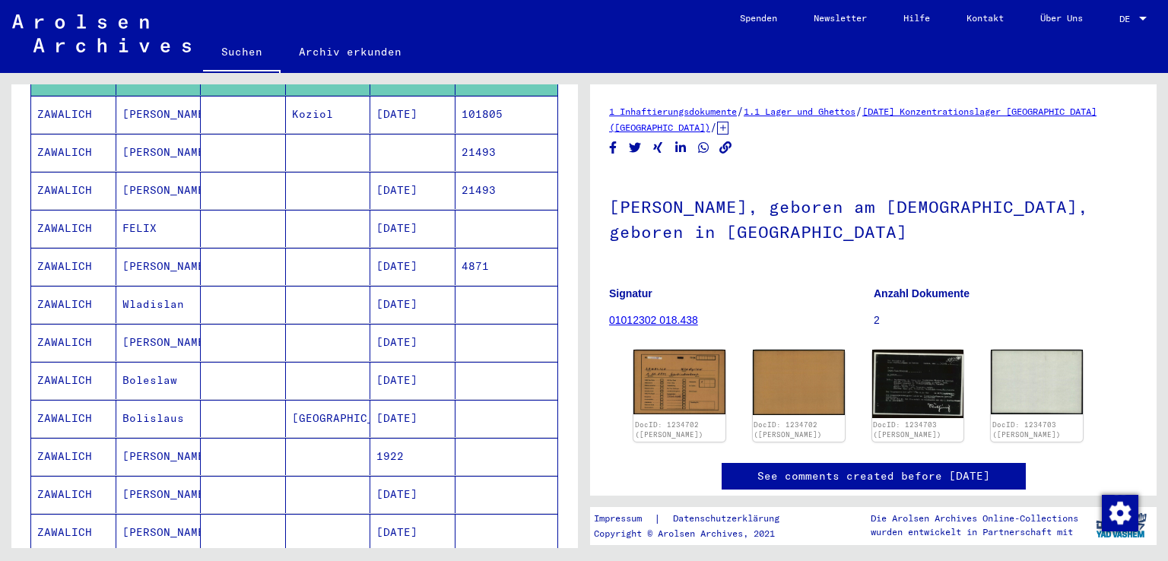
click at [313, 290] on mat-cell at bounding box center [328, 304] width 85 height 37
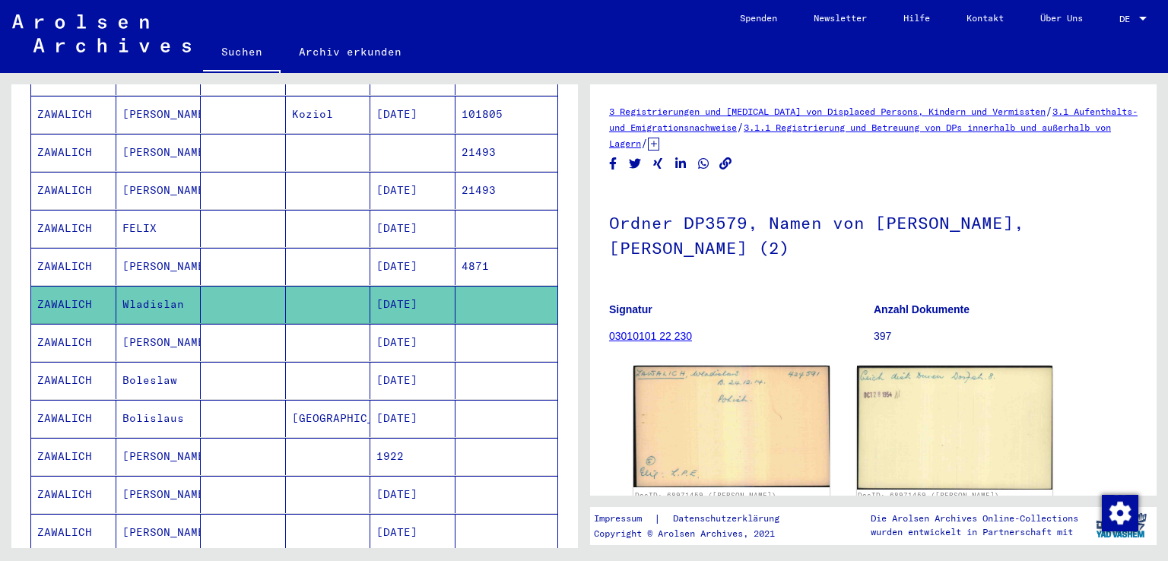
click at [319, 331] on mat-cell at bounding box center [328, 342] width 85 height 37
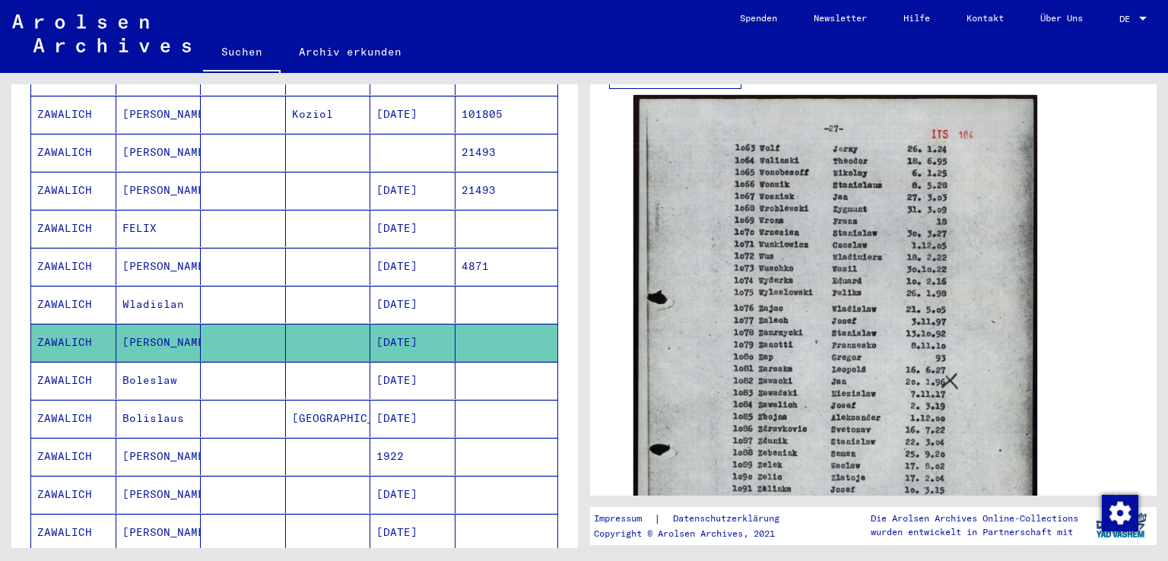
scroll to position [152, 0]
